Goal: Task Accomplishment & Management: Use online tool/utility

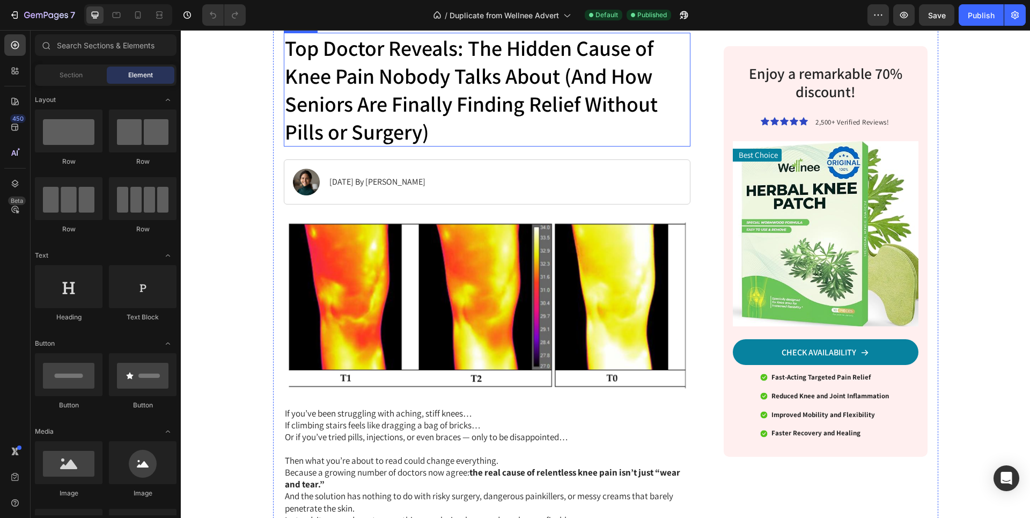
scroll to position [216, 0]
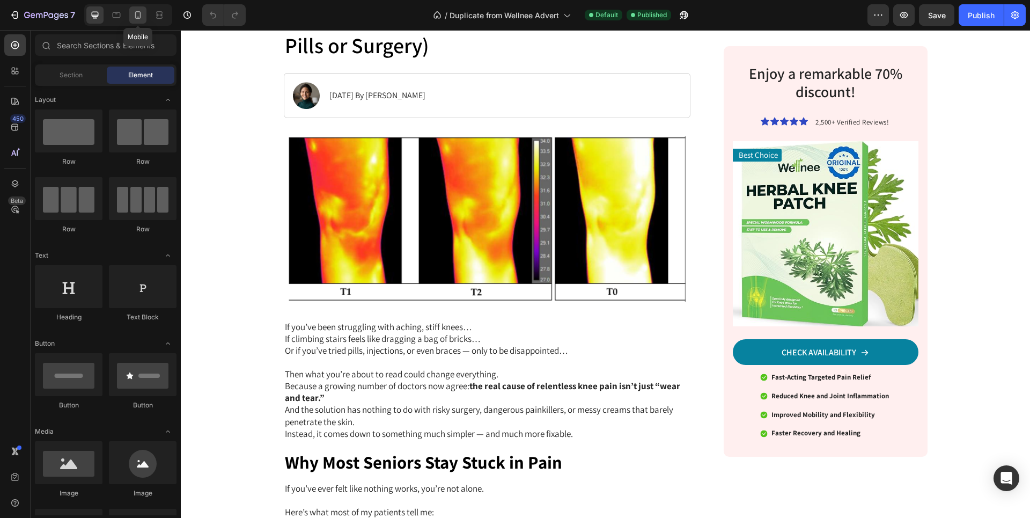
click at [133, 14] on icon at bounding box center [137, 15] width 11 height 11
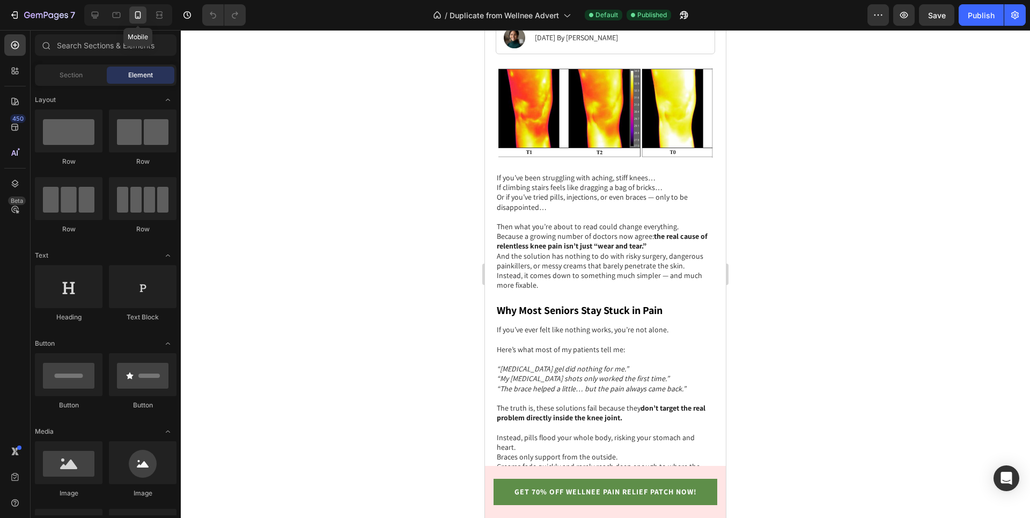
scroll to position [256, 0]
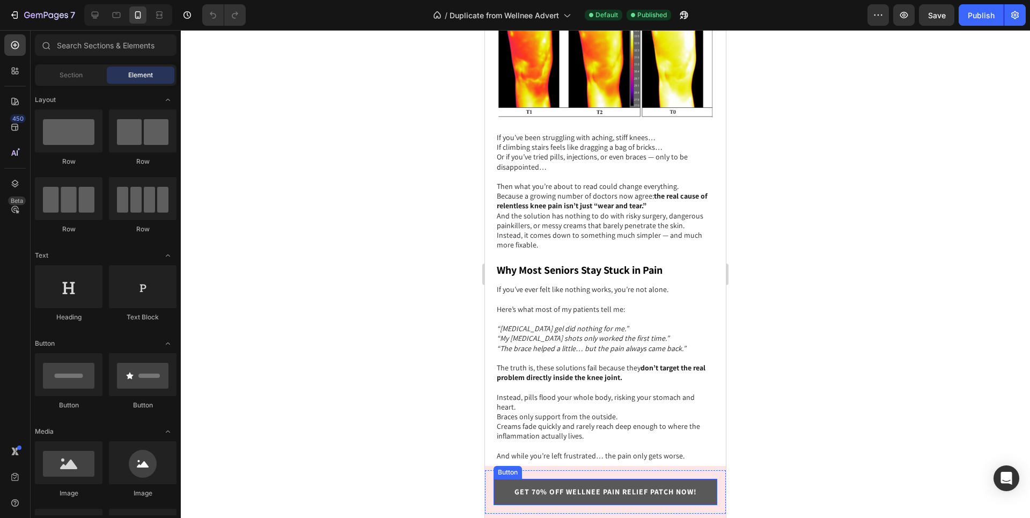
click at [553, 483] on link "GET 70% OFF WELLNEE PAIN RELIEF PATCH NOW!" at bounding box center [605, 491] width 224 height 26
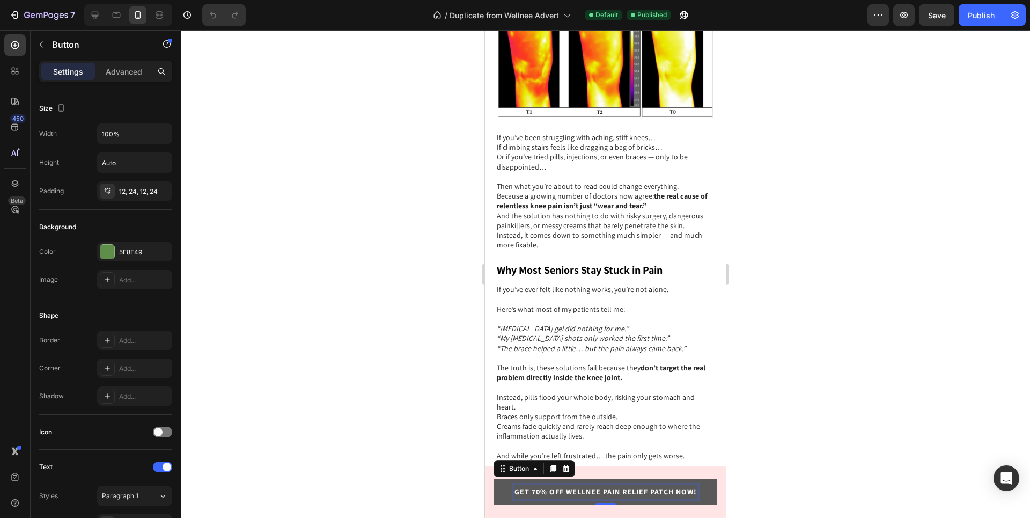
click at [550, 494] on strong "GET 70% OFF WELLNEE PAIN RELIEF PATCH NOW!" at bounding box center [605, 491] width 182 height 10
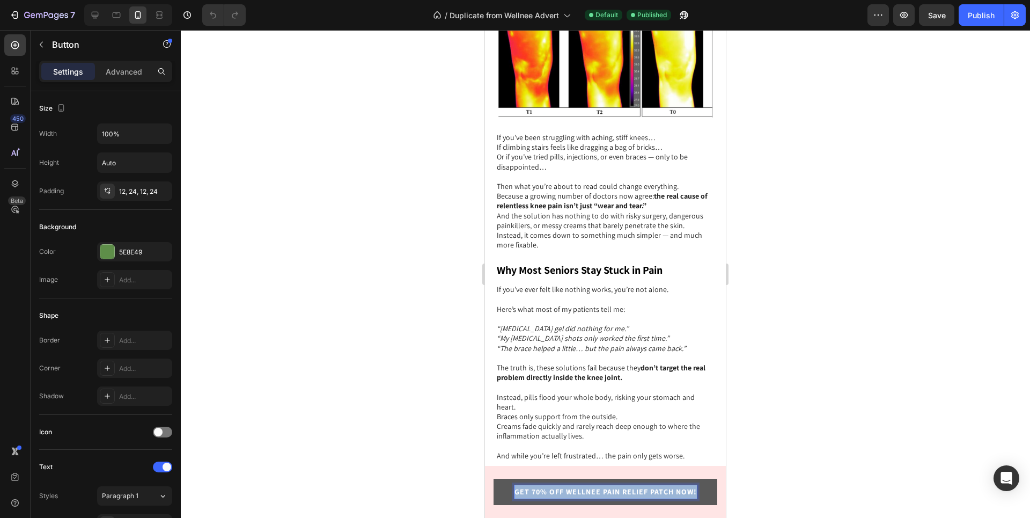
click at [550, 494] on strong "GET 70% OFF WELLNEE PAIN RELIEF PATCH NOW!" at bounding box center [605, 491] width 182 height 10
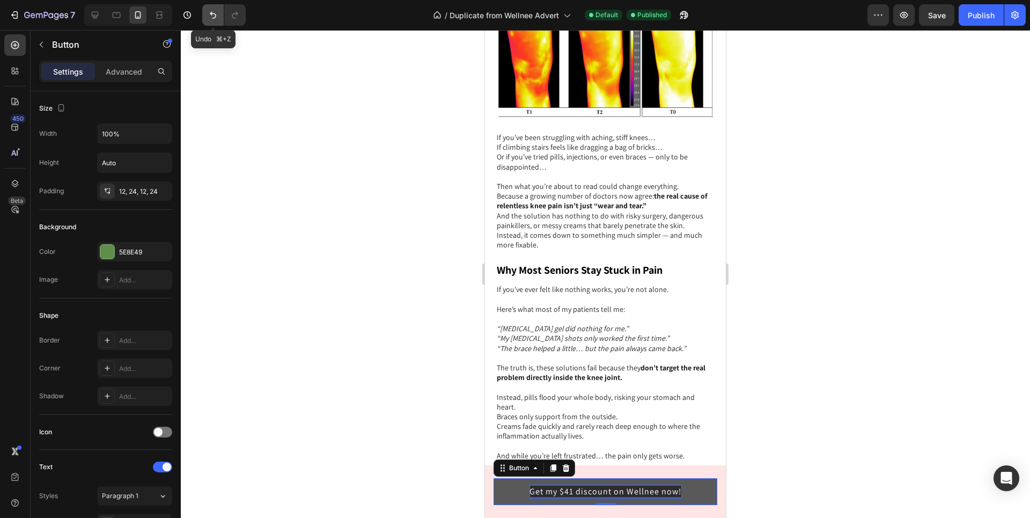
click at [204, 22] on button "Undo/Redo" at bounding box center [212, 14] width 21 height 21
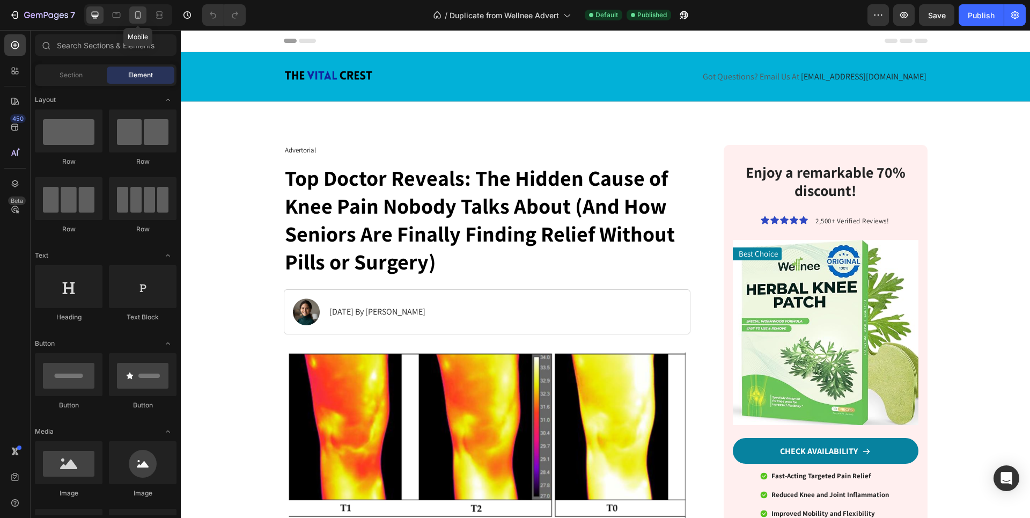
click at [135, 14] on icon at bounding box center [137, 15] width 11 height 11
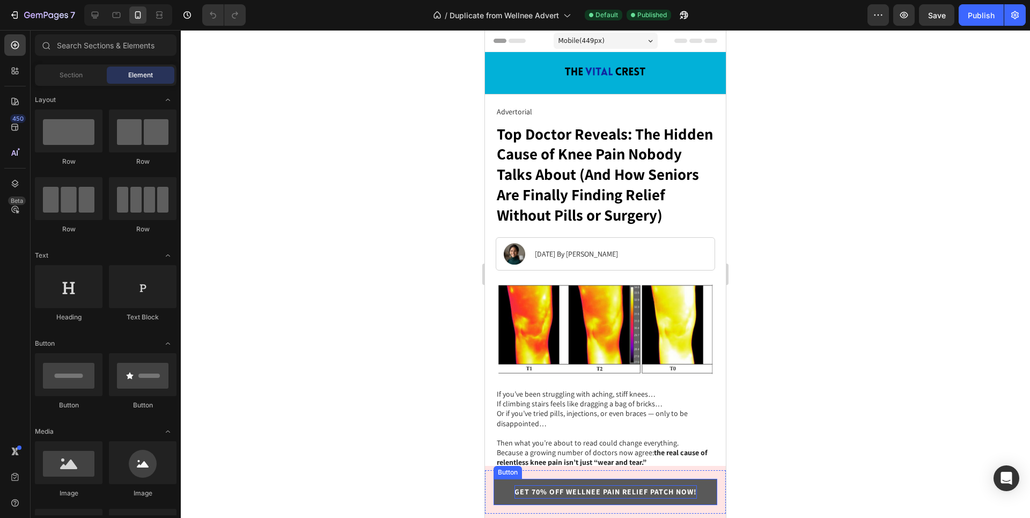
click at [580, 486] on strong "GET 70% OFF WELLNEE PAIN RELIEF PATCH NOW!" at bounding box center [605, 491] width 182 height 10
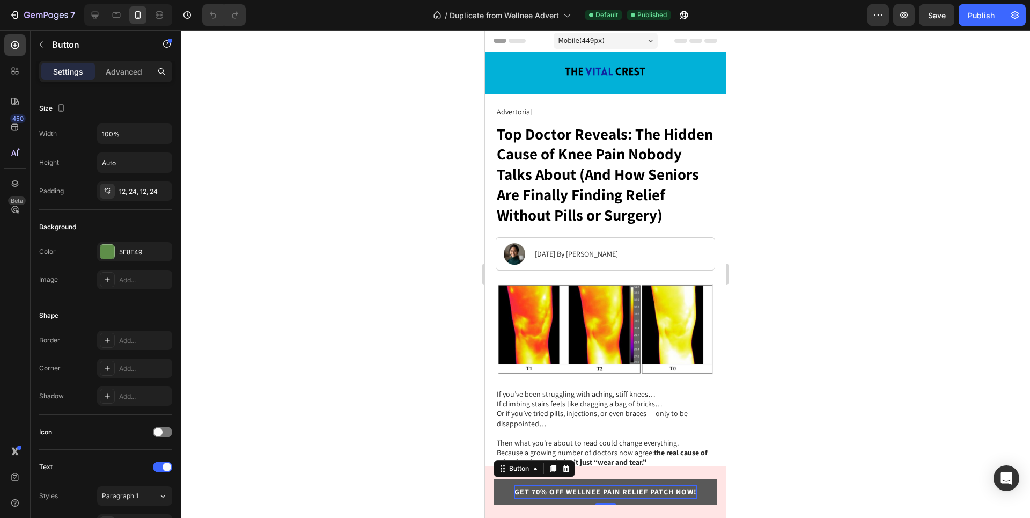
click at [688, 491] on strong "GET 70% OFF WELLNEE PAIN RELIEF PATCH NOW!" at bounding box center [605, 491] width 182 height 10
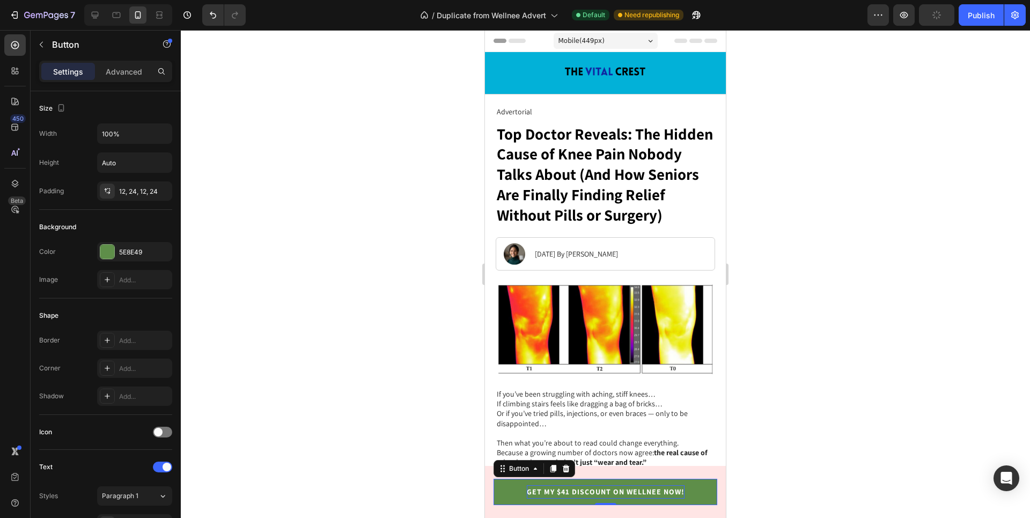
click at [919, 365] on div at bounding box center [605, 274] width 849 height 488
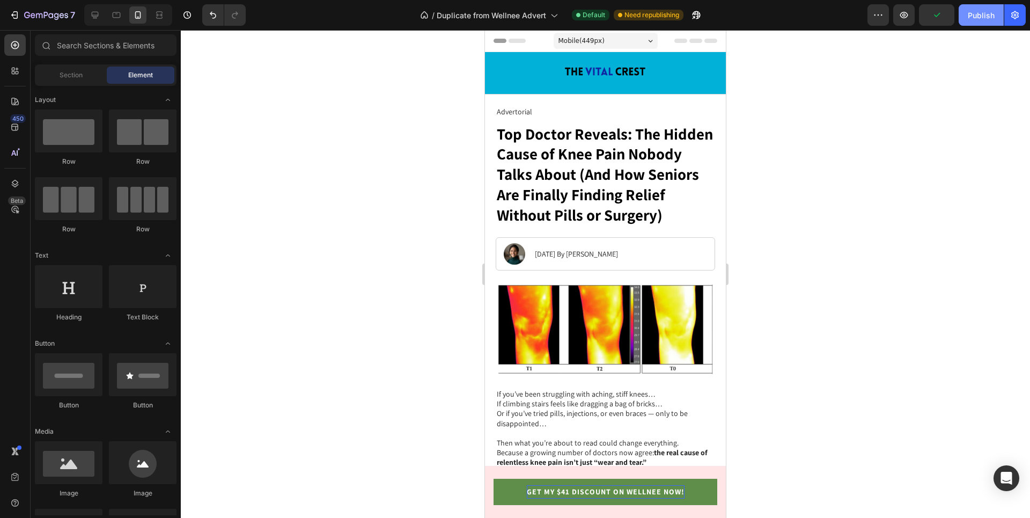
click at [968, 21] on button "Publish" at bounding box center [980, 14] width 45 height 21
